Goal: Find specific page/section: Find specific page/section

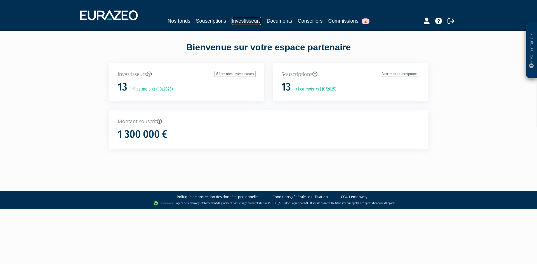
click at [236, 22] on link "Investisseurs" at bounding box center [246, 21] width 29 height 8
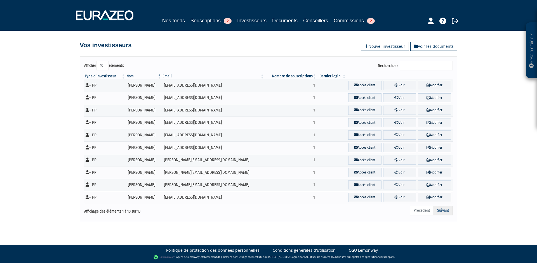
click at [440, 211] on link "Suivant" at bounding box center [443, 211] width 19 height 10
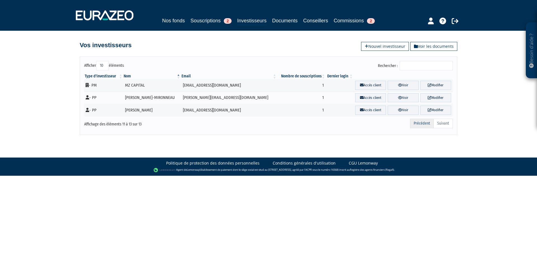
click at [419, 126] on link "Précédent" at bounding box center [422, 124] width 24 height 10
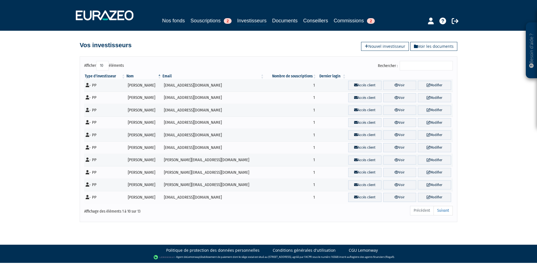
click at [474, 148] on div "Besoin d'aide ? × J'ai besoin d'aide Si vous avez une question à propos du fonc…" at bounding box center [268, 111] width 537 height 222
click at [440, 214] on link "Suivant" at bounding box center [443, 211] width 19 height 10
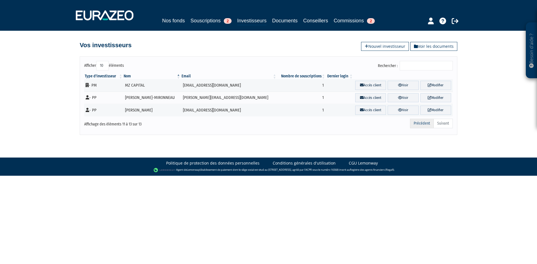
click at [415, 128] on link "Précédent" at bounding box center [422, 124] width 24 height 10
